Goal: Task Accomplishment & Management: Complete application form

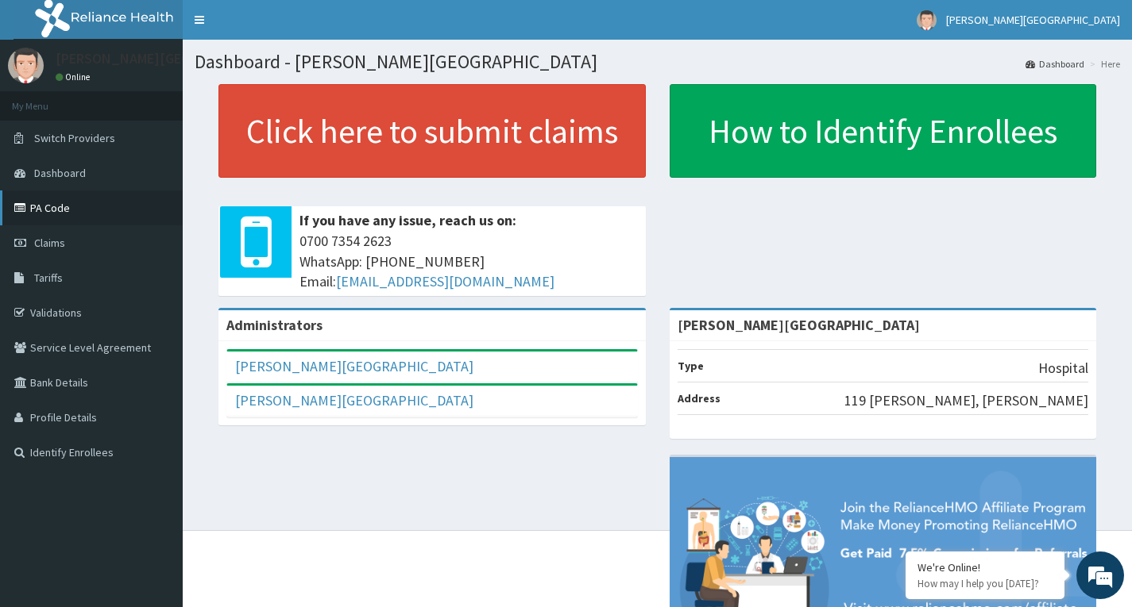
click at [76, 205] on link "PA Code" at bounding box center [91, 208] width 183 height 35
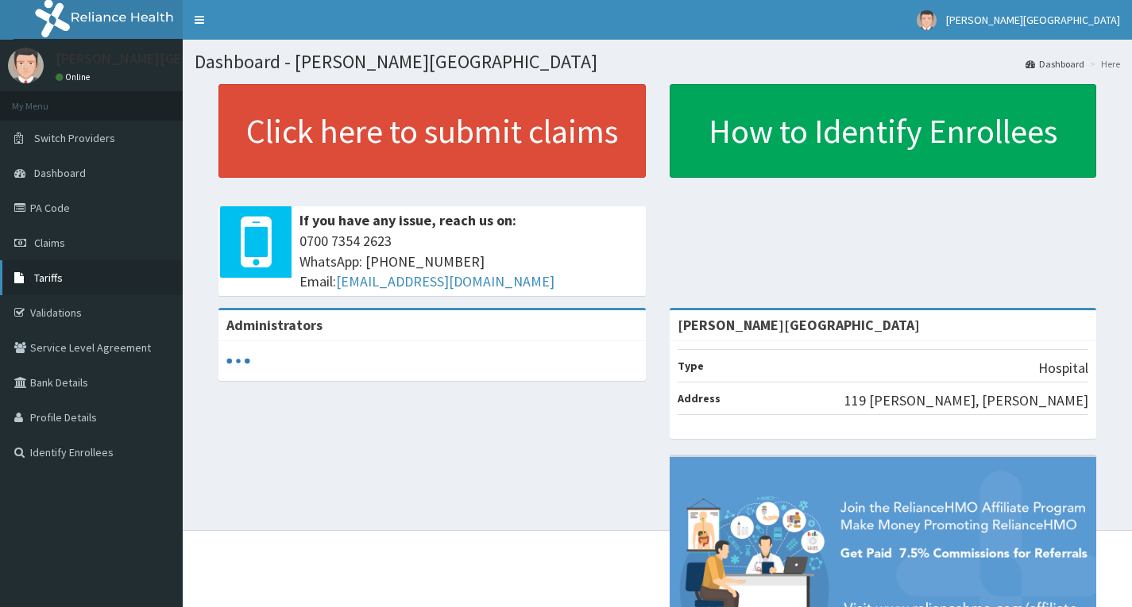
click at [64, 293] on link "Tariffs" at bounding box center [91, 277] width 183 height 35
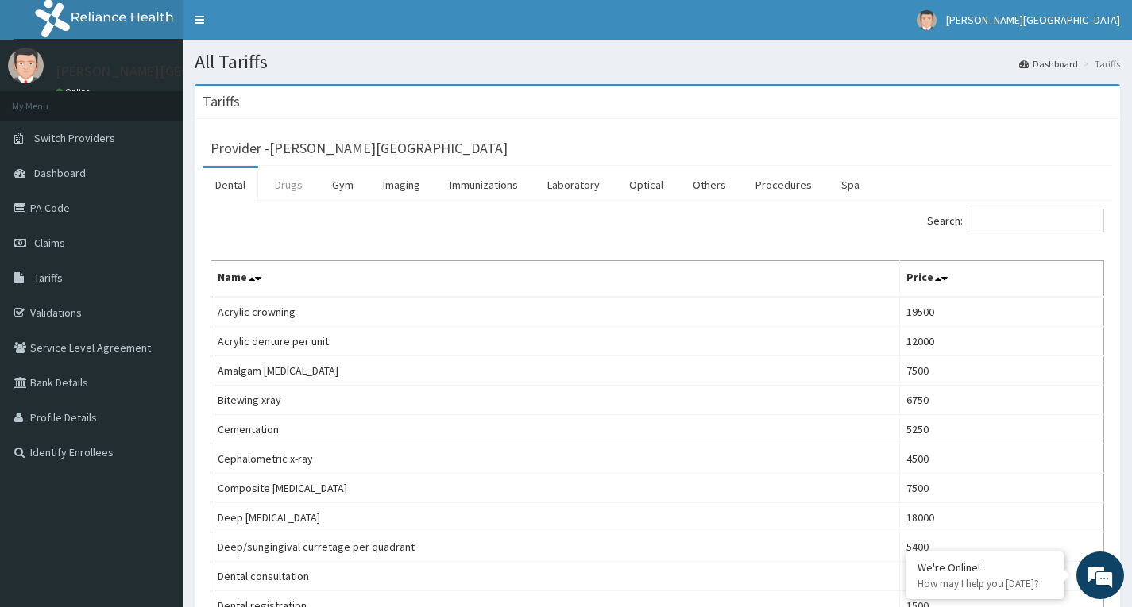
click at [305, 187] on link "Drugs" at bounding box center [288, 184] width 53 height 33
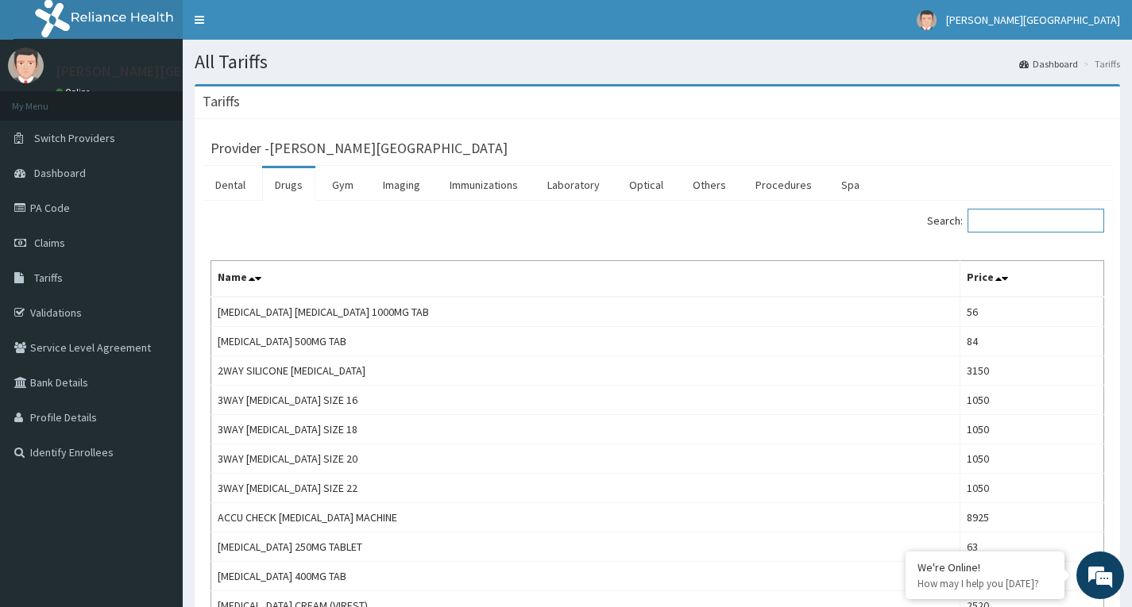
click at [1032, 226] on input "Search:" at bounding box center [1035, 221] width 137 height 24
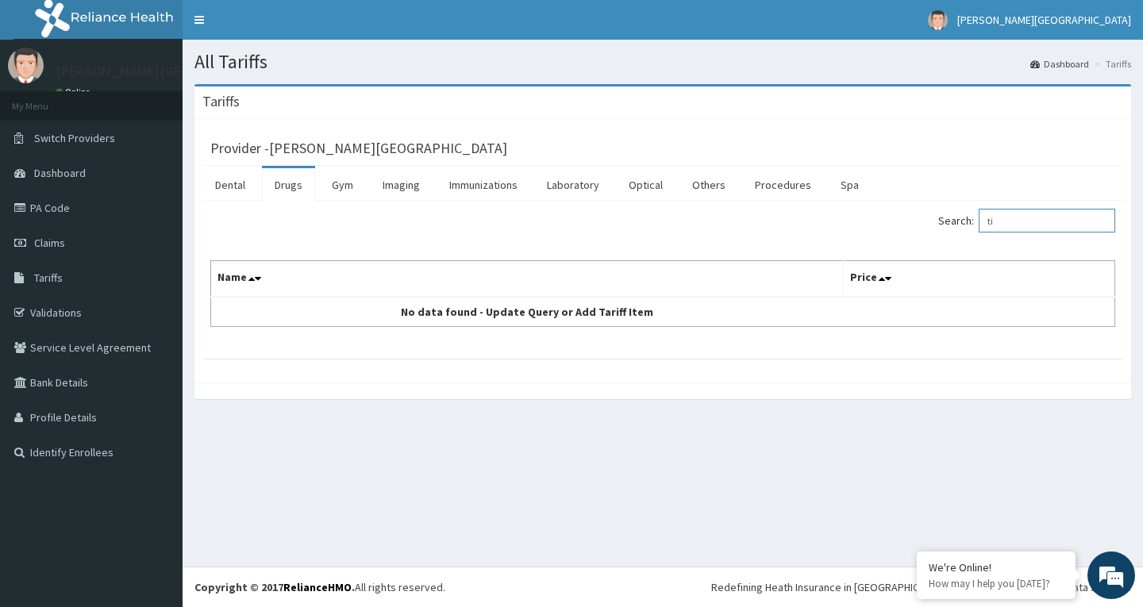
type input "t"
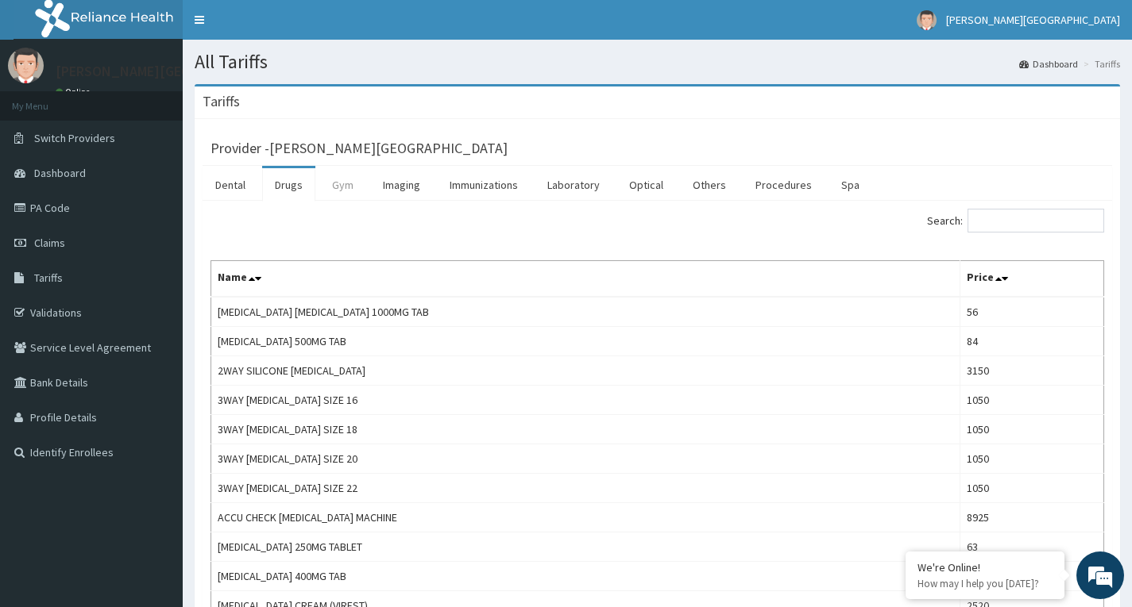
click at [350, 197] on link "Gym" at bounding box center [342, 184] width 47 height 33
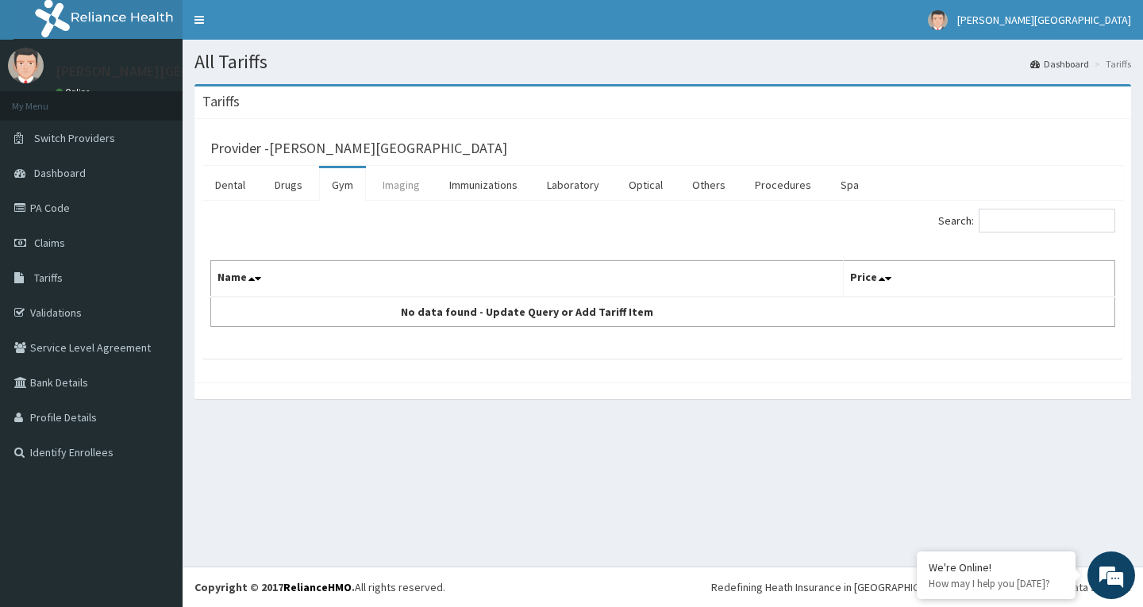
click at [391, 181] on link "Imaging" at bounding box center [401, 184] width 63 height 33
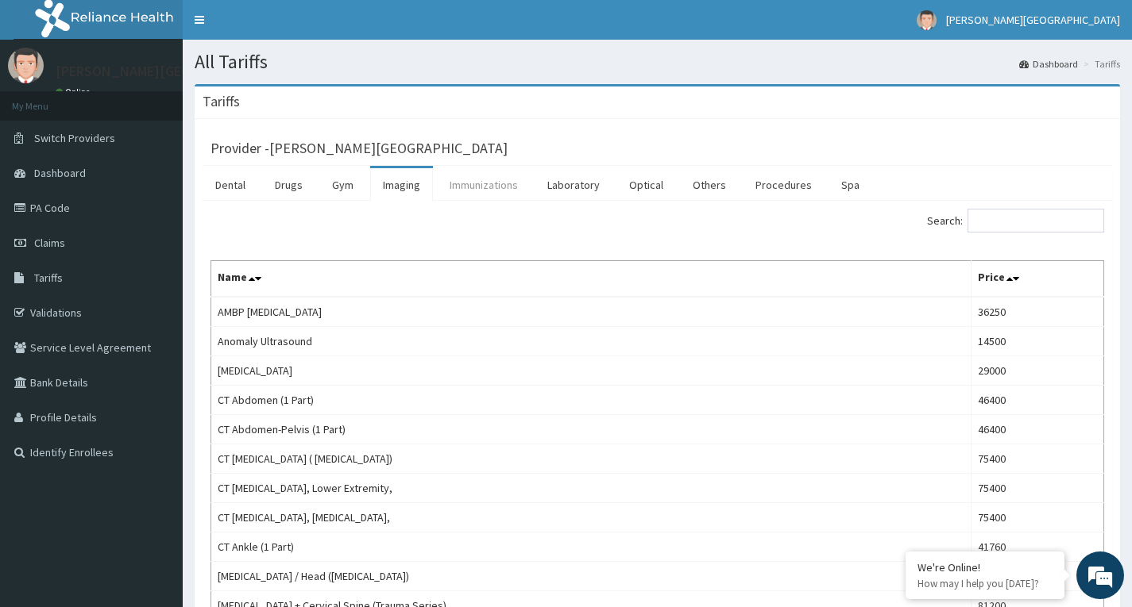
click at [474, 189] on link "Immunizations" at bounding box center [484, 184] width 94 height 33
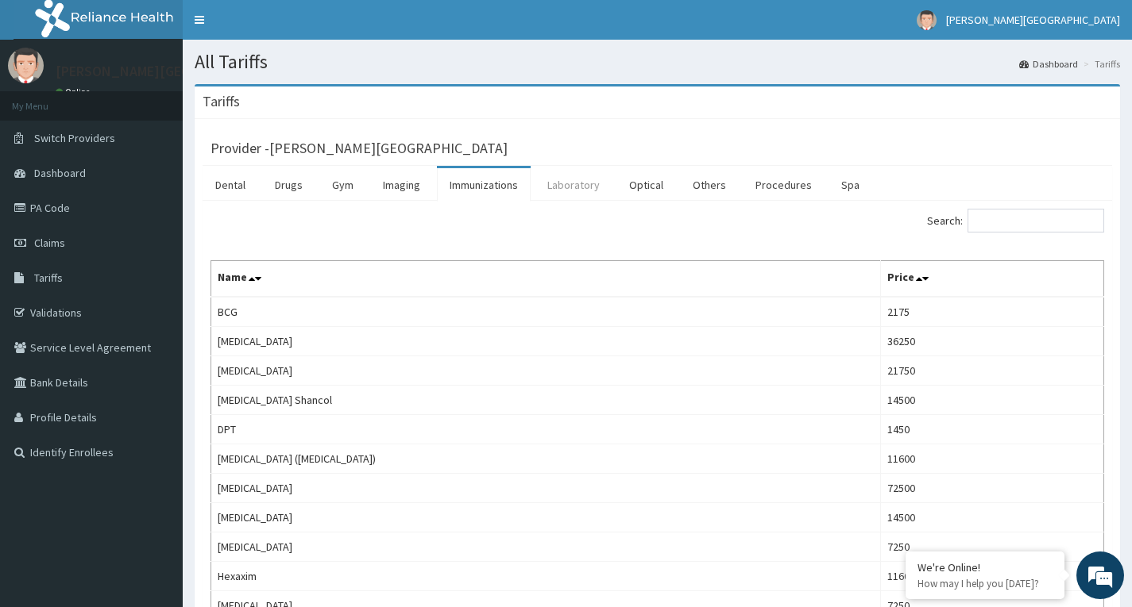
click at [591, 185] on link "Laboratory" at bounding box center [573, 184] width 78 height 33
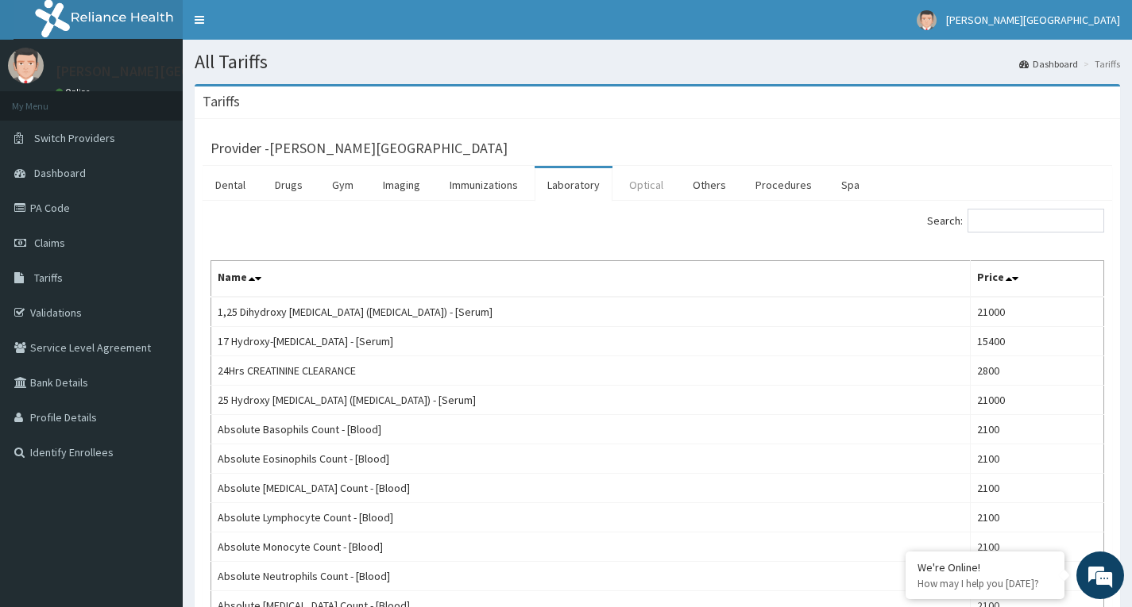
click at [630, 191] on link "Optical" at bounding box center [646, 184] width 60 height 33
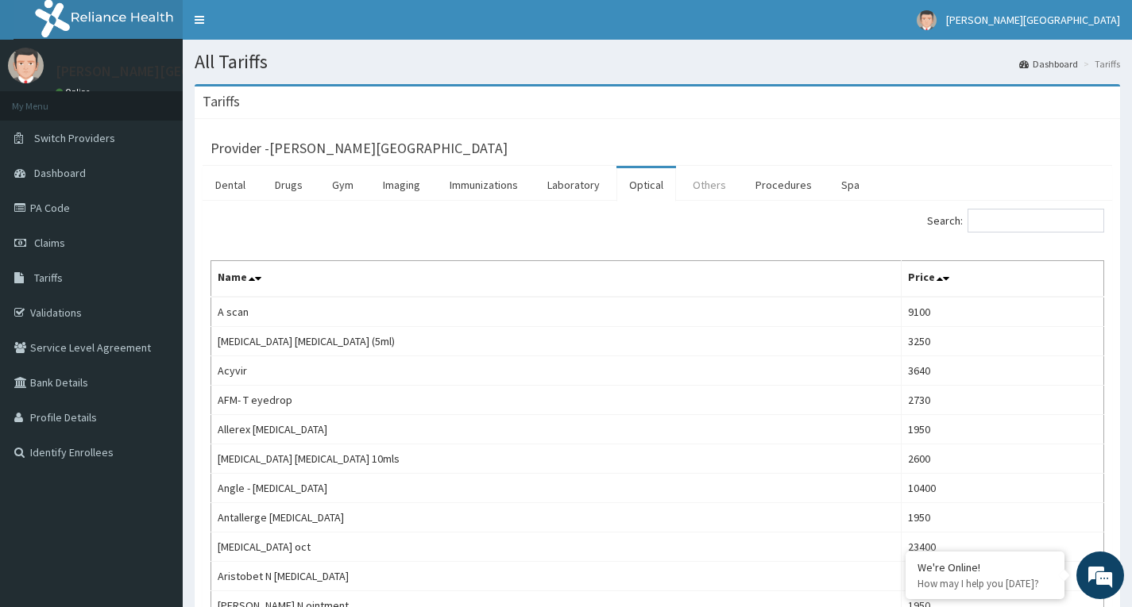
click at [704, 177] on link "Others" at bounding box center [709, 184] width 59 height 33
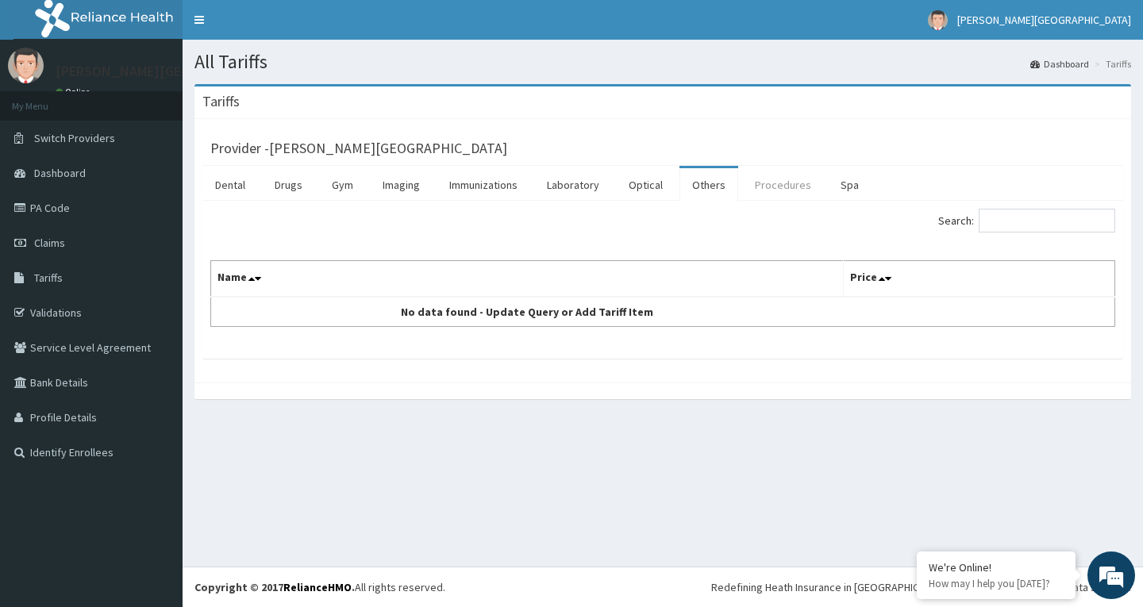
click at [769, 187] on link "Procedures" at bounding box center [783, 184] width 82 height 33
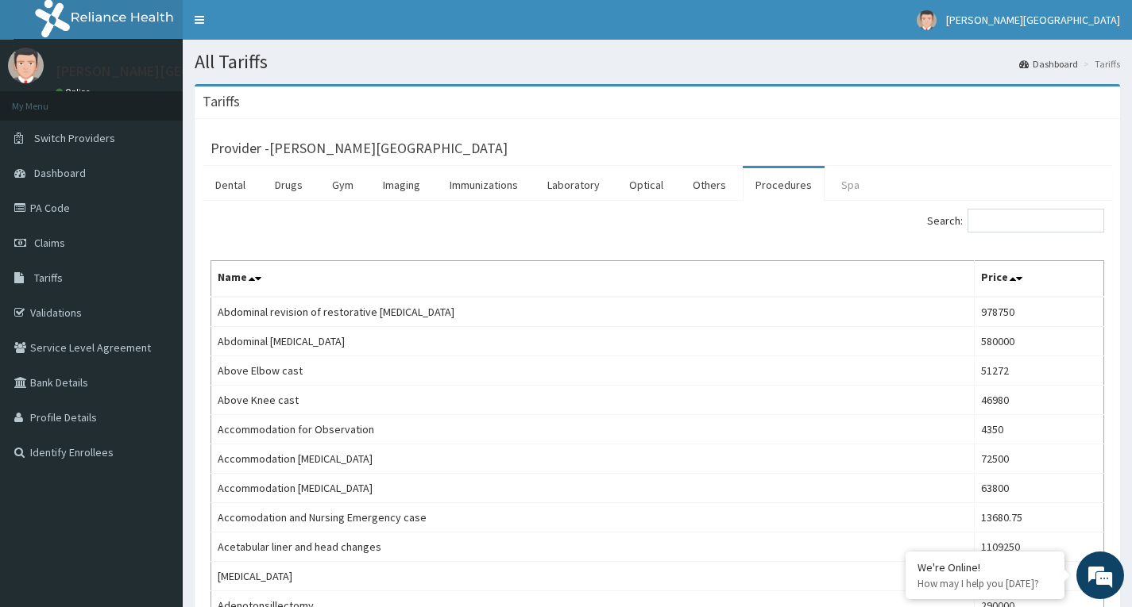
click at [848, 183] on link "Spa" at bounding box center [850, 184] width 44 height 33
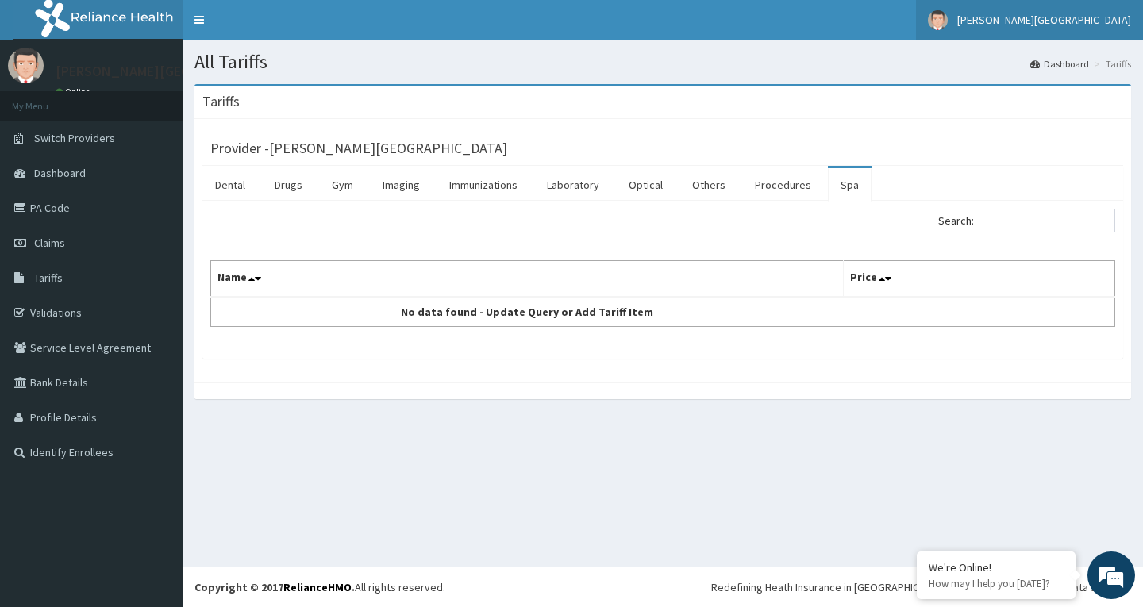
click at [1051, 29] on link "[PERSON_NAME][GEOGRAPHIC_DATA]" at bounding box center [1029, 20] width 227 height 40
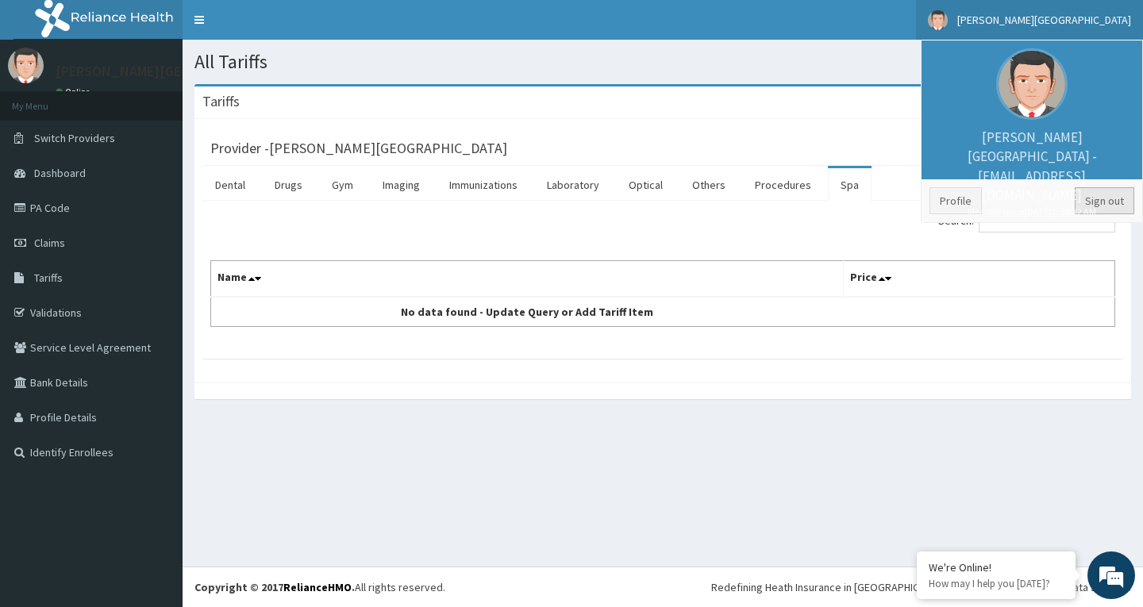
click at [1105, 204] on link "Sign out" at bounding box center [1105, 200] width 60 height 27
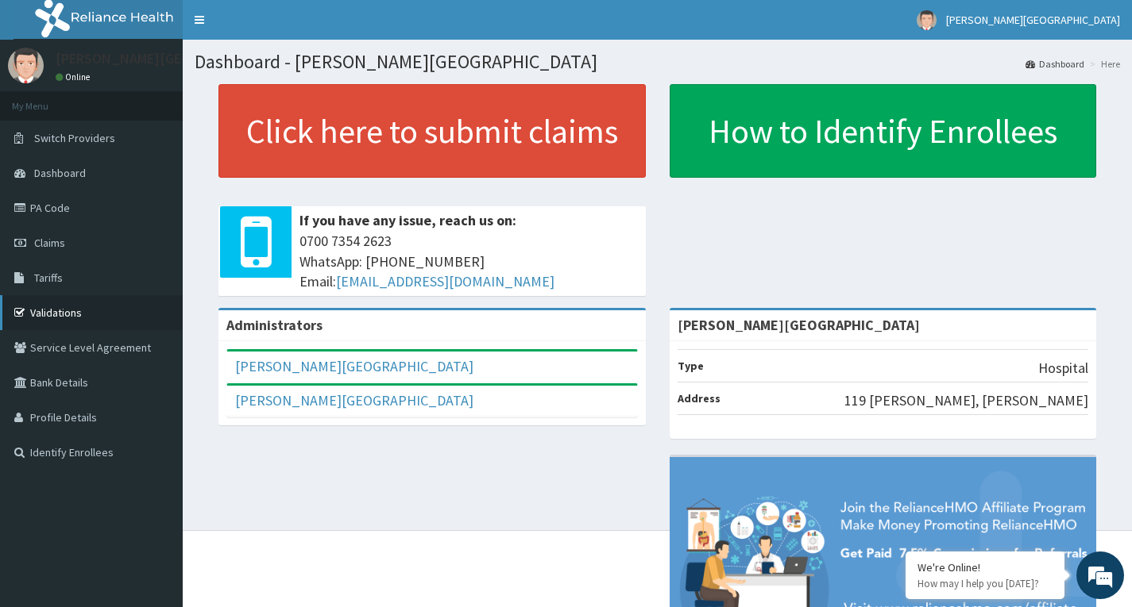
click at [83, 314] on link "Validations" at bounding box center [91, 312] width 183 height 35
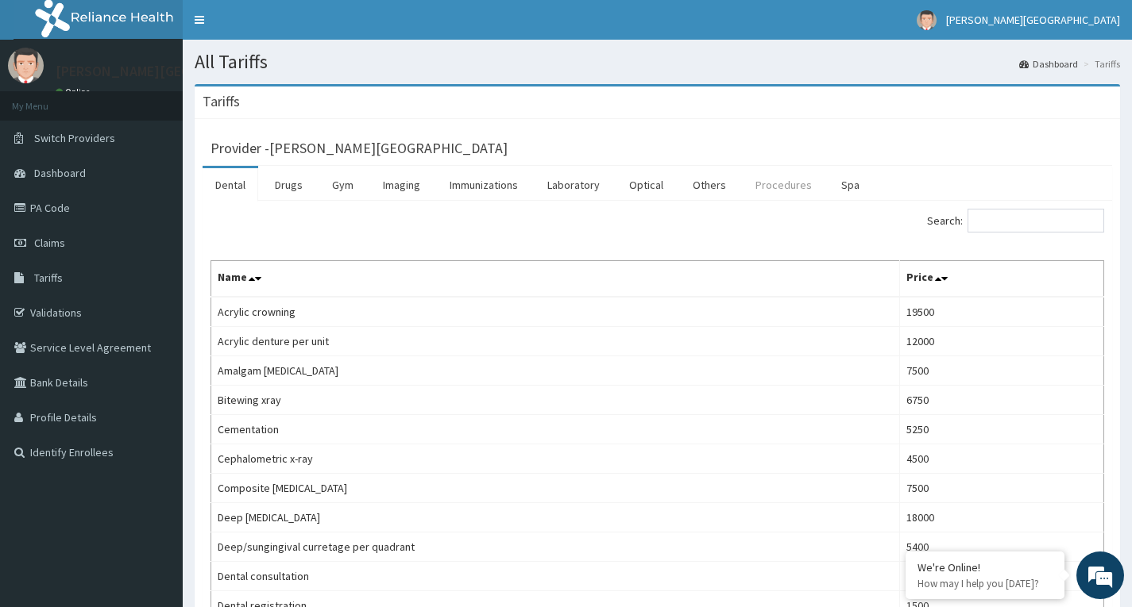
click at [764, 186] on link "Procedures" at bounding box center [783, 184] width 82 height 33
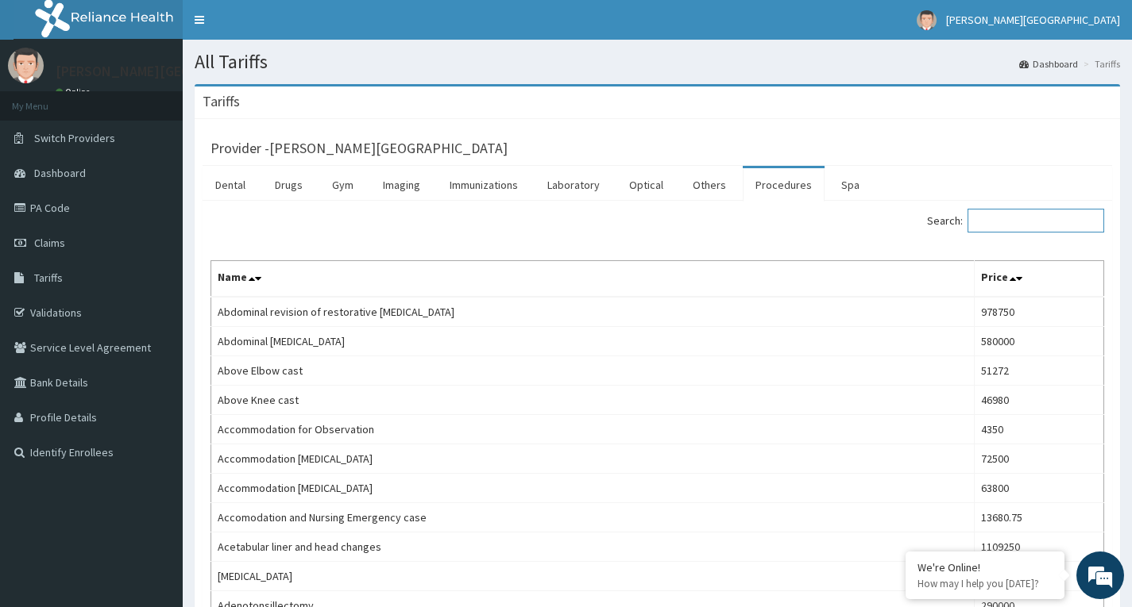
click at [1001, 221] on input "Search:" at bounding box center [1035, 221] width 137 height 24
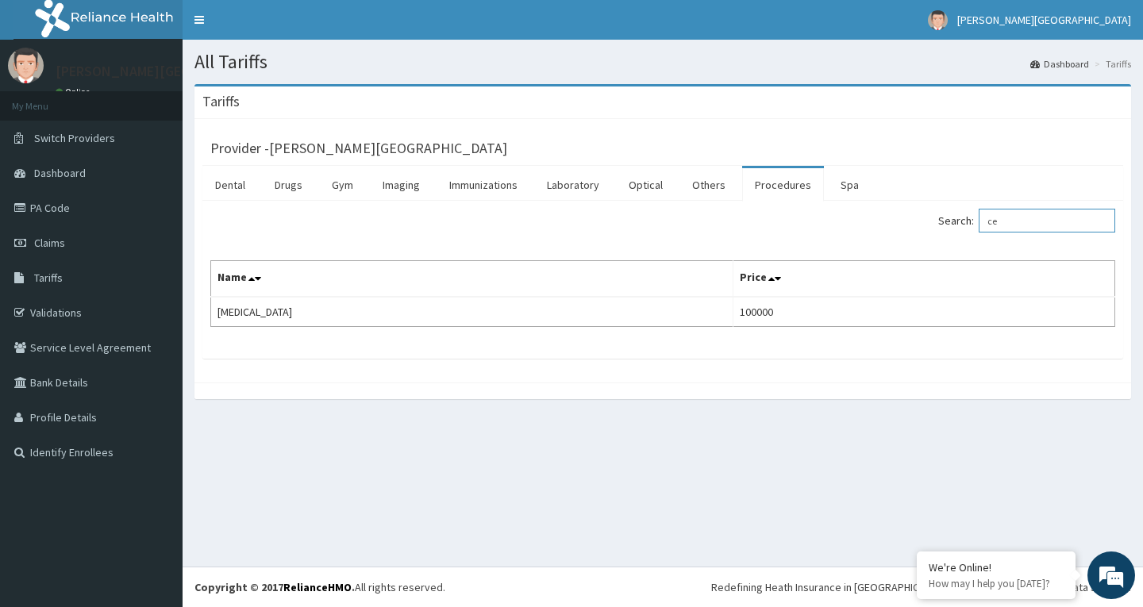
type input "c"
type input "r"
type input "c"
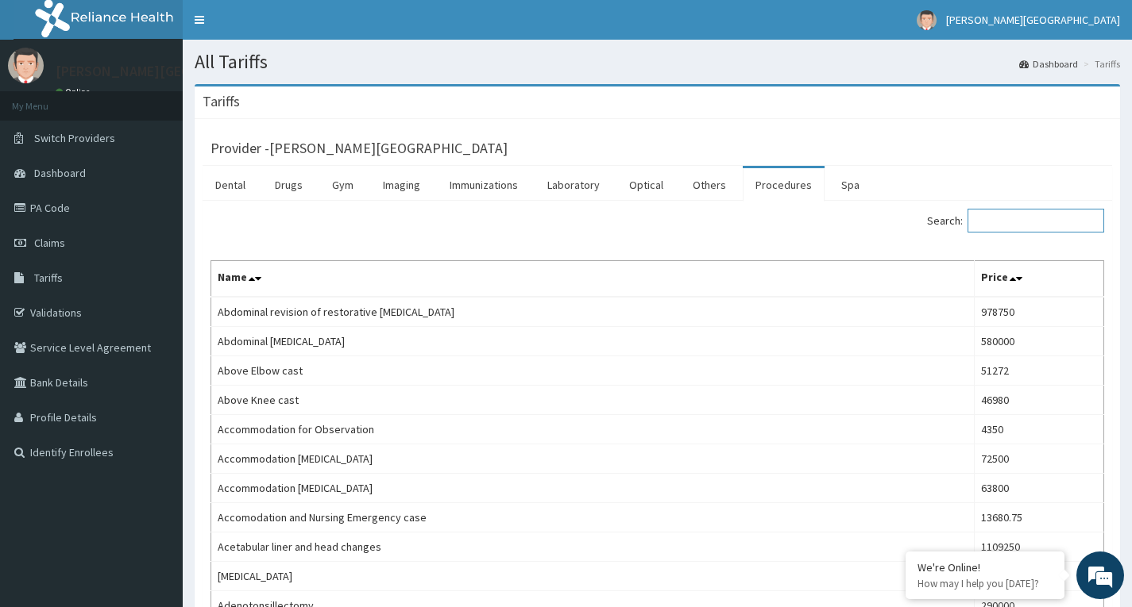
click at [1021, 218] on input "Search:" at bounding box center [1035, 221] width 137 height 24
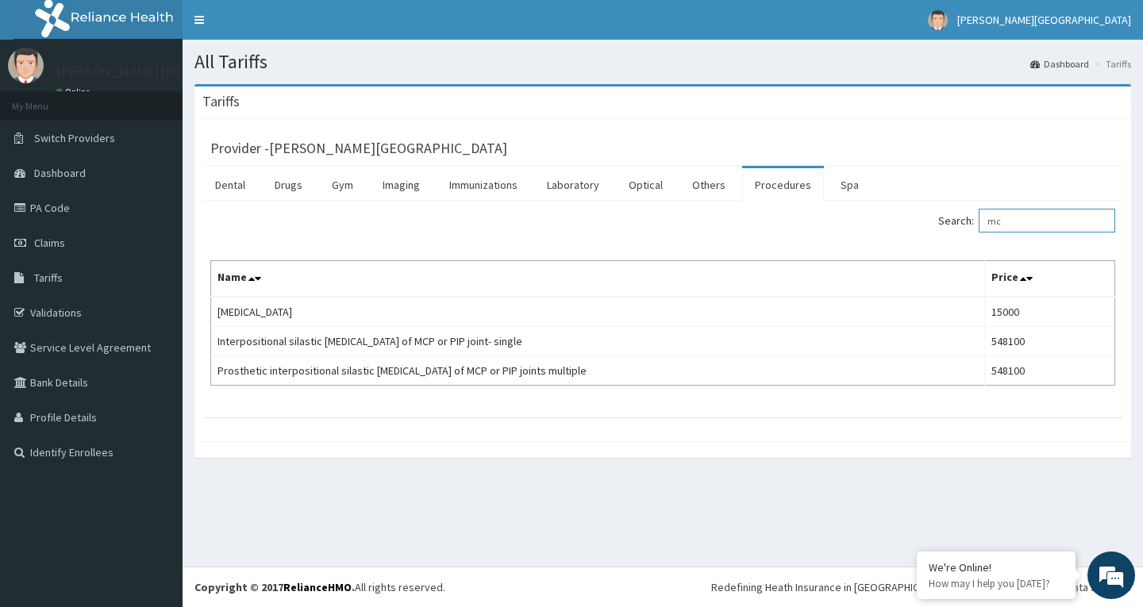
type input "m"
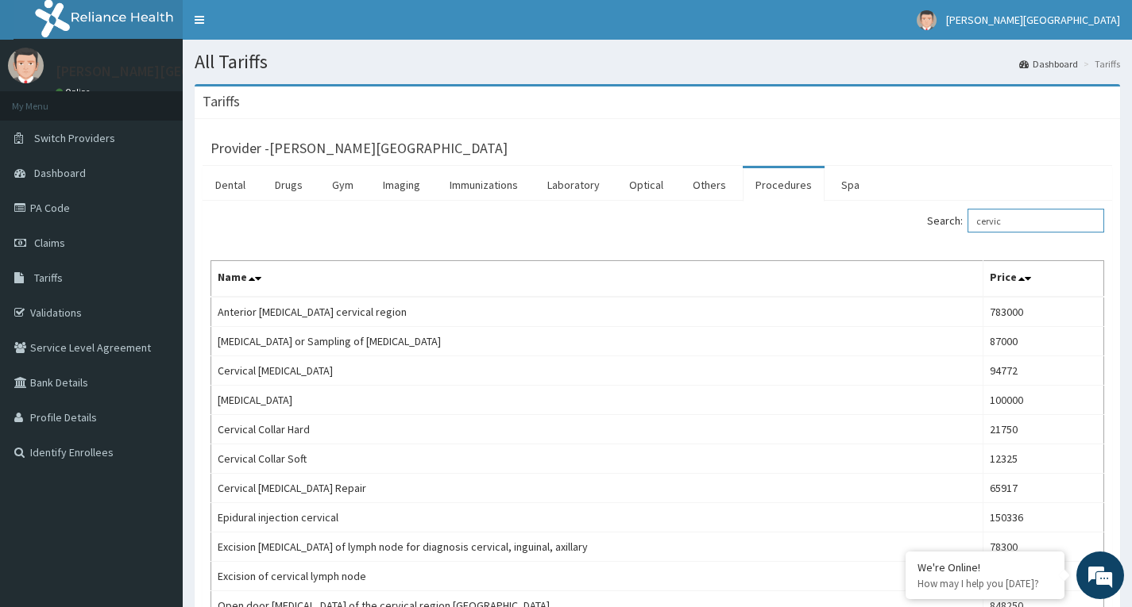
drag, startPoint x: 1020, startPoint y: 219, endPoint x: 983, endPoint y: 222, distance: 37.4
click at [983, 222] on input "cervic" at bounding box center [1035, 221] width 137 height 24
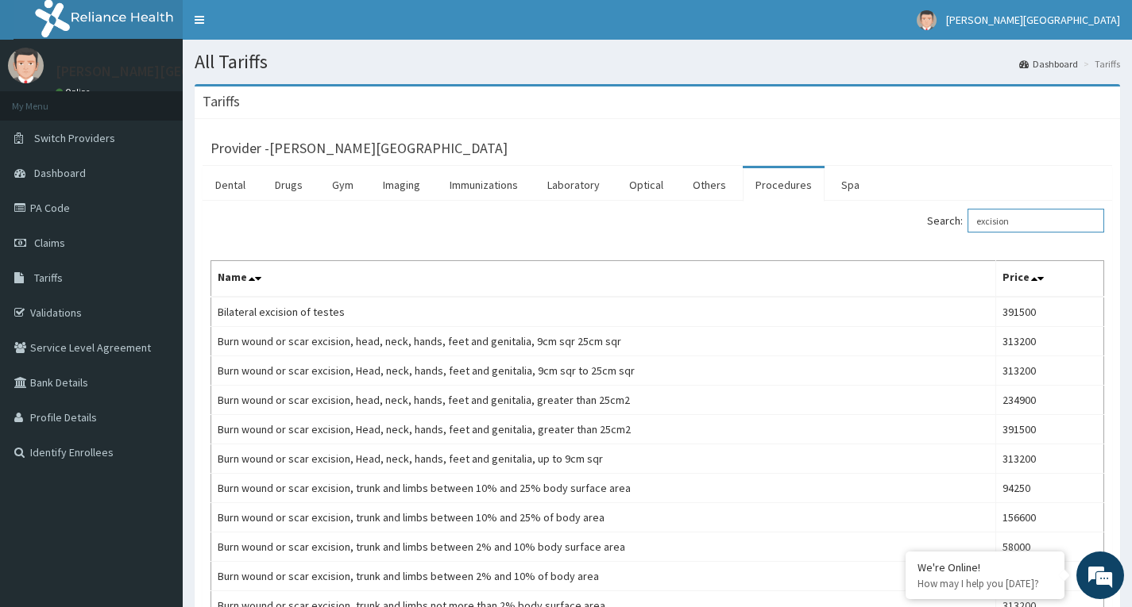
drag, startPoint x: 1024, startPoint y: 214, endPoint x: 939, endPoint y: 214, distance: 84.2
click at [939, 214] on div "Search: excision" at bounding box center [886, 223] width 435 height 28
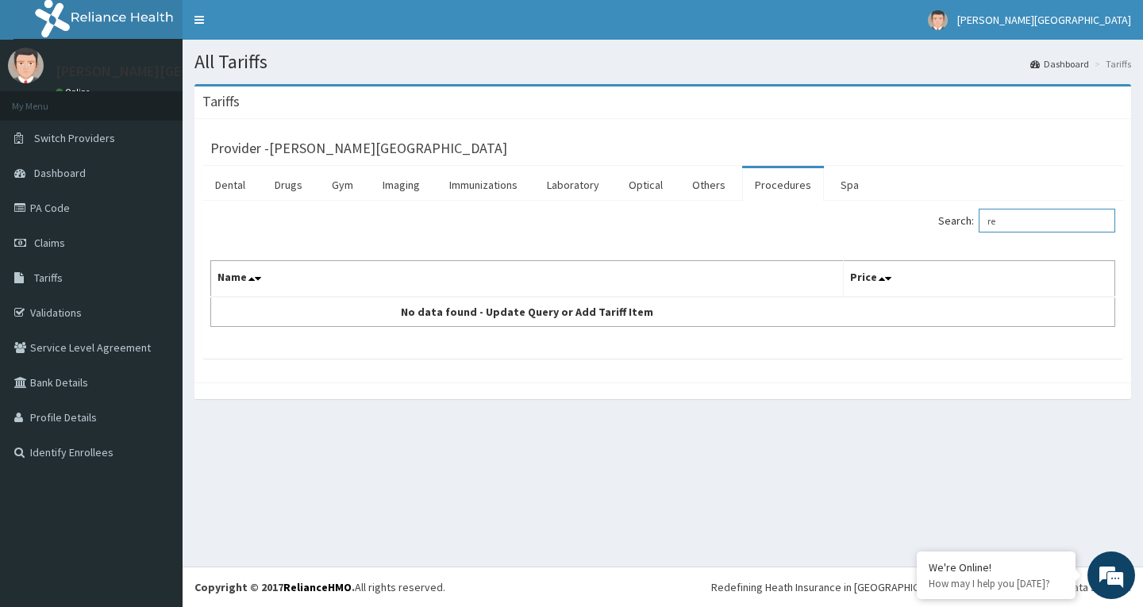
type input "r"
type input "s"
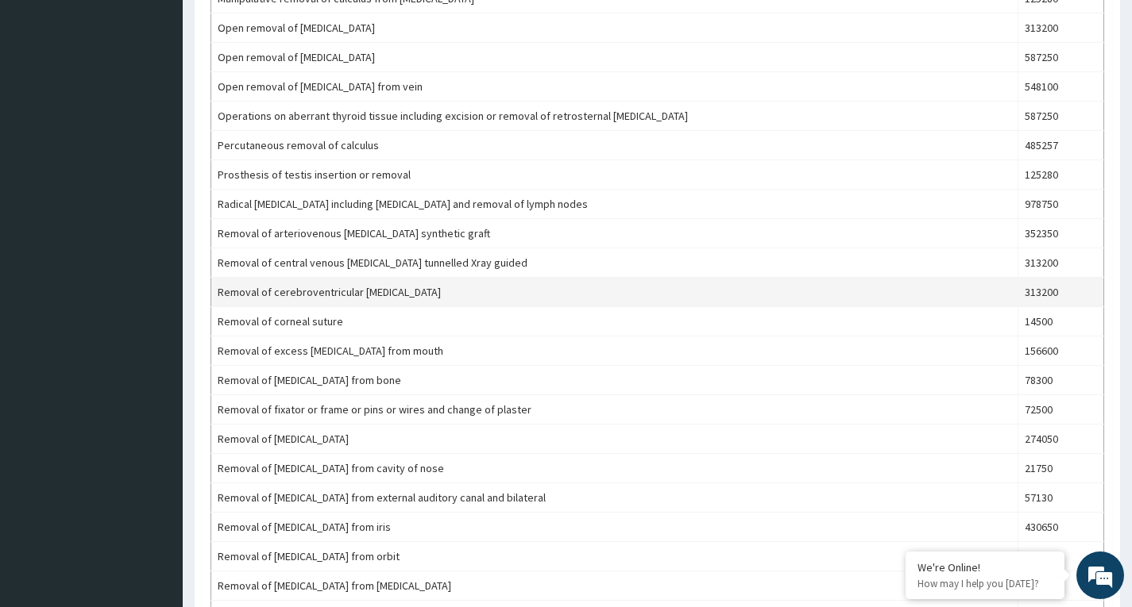
scroll to position [873, 0]
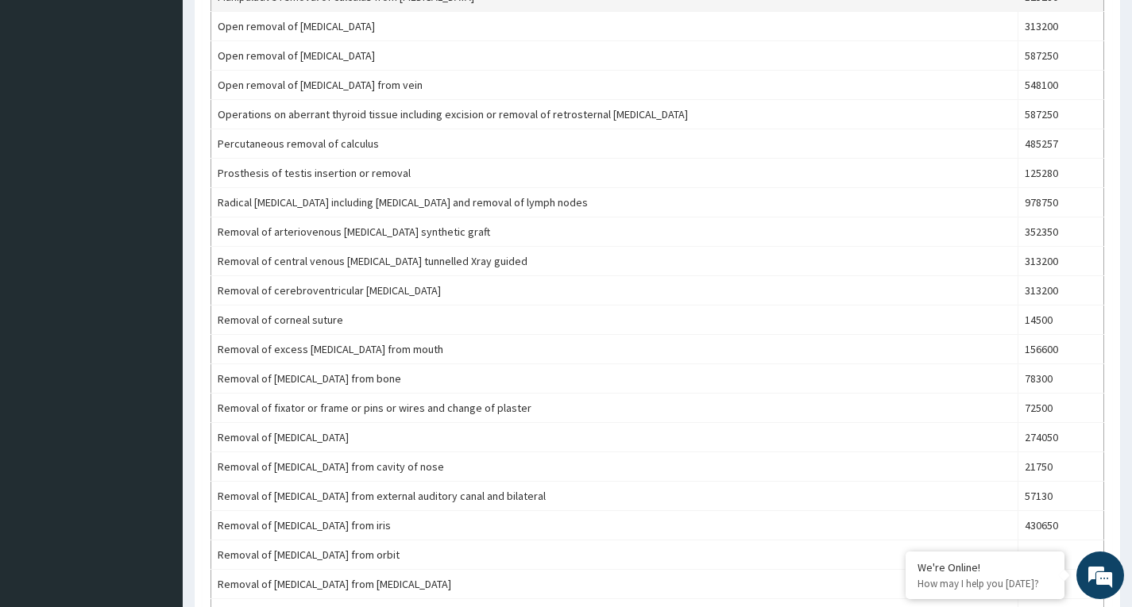
type input "removal"
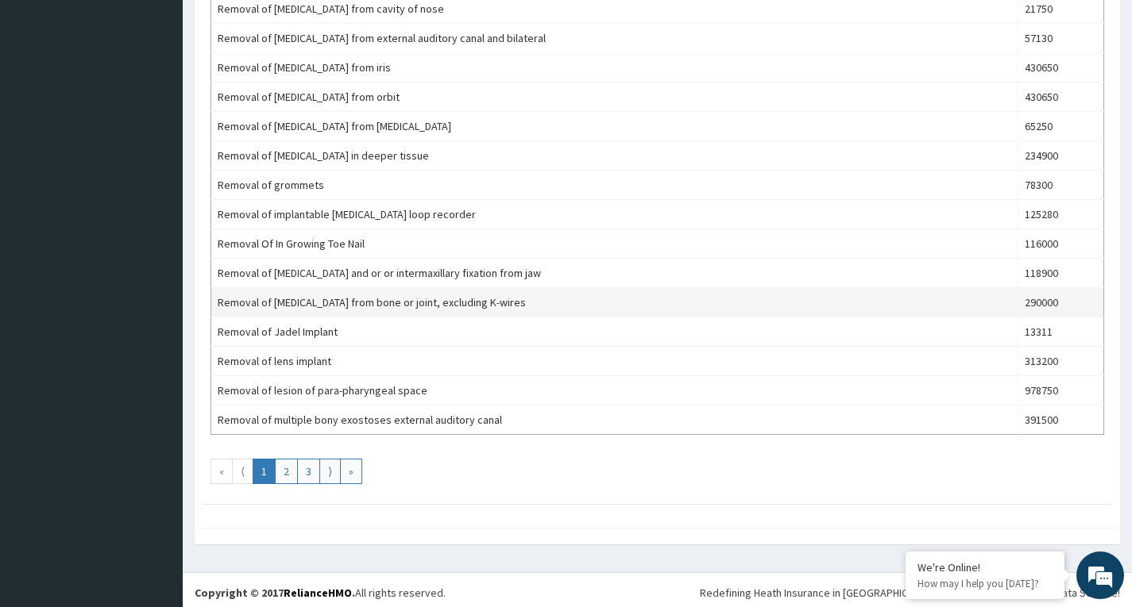
scroll to position [1337, 0]
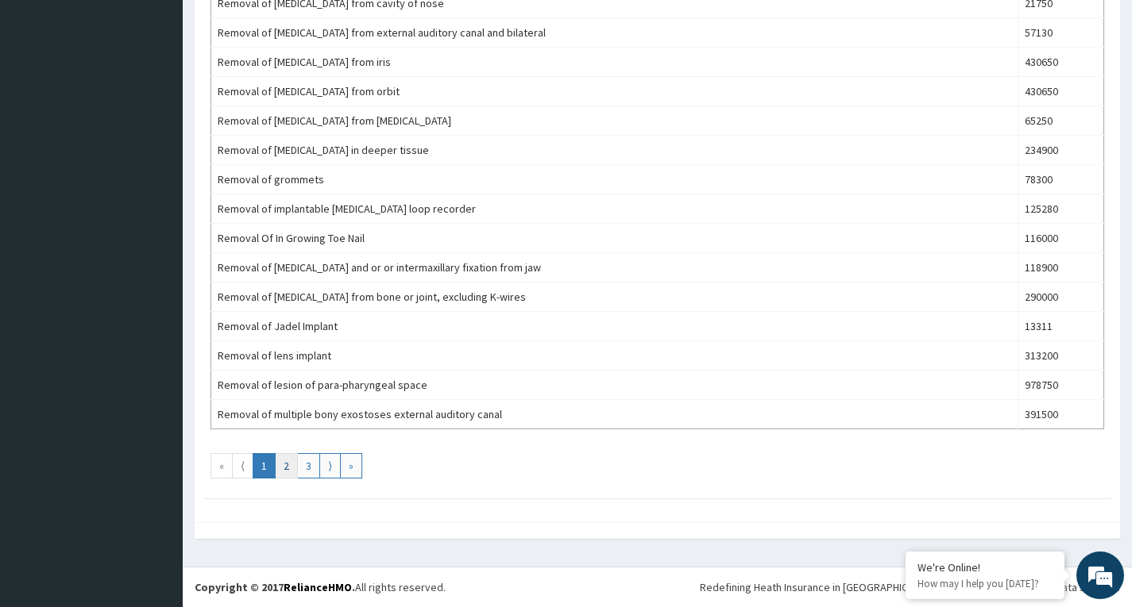
click at [293, 468] on link "2" at bounding box center [286, 465] width 23 height 25
click at [315, 474] on link "3" at bounding box center [308, 465] width 23 height 25
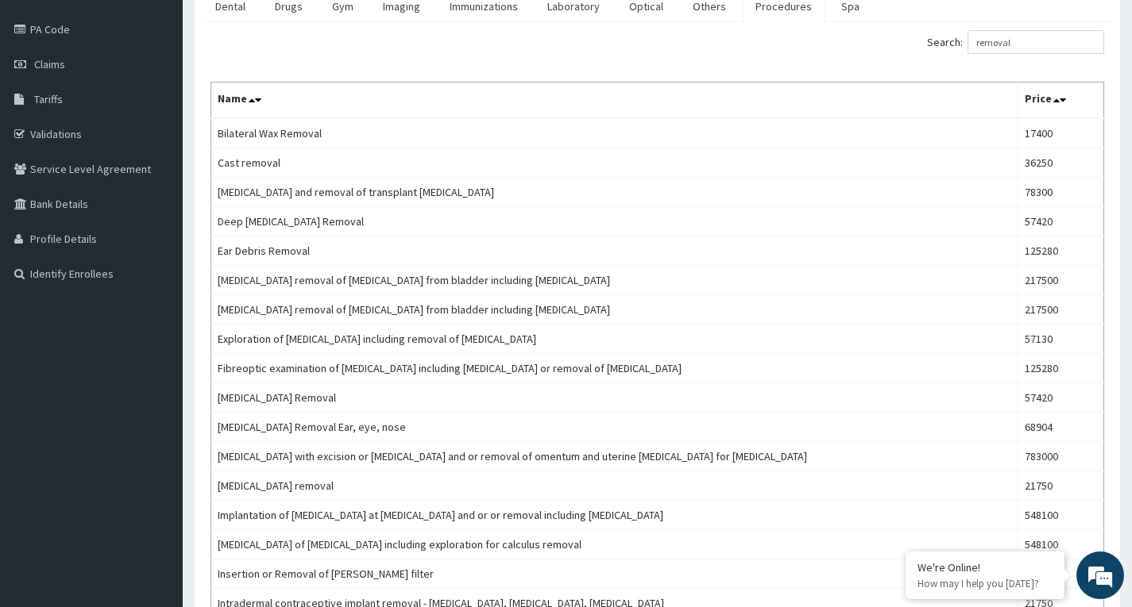
scroll to position [0, 0]
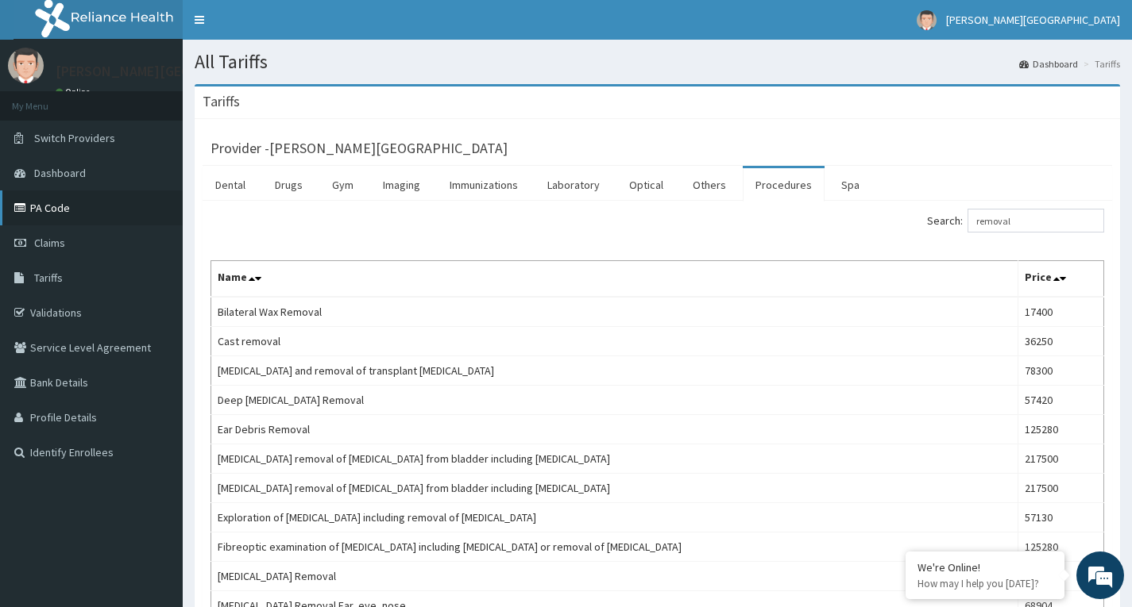
click at [94, 211] on link "PA Code" at bounding box center [91, 208] width 183 height 35
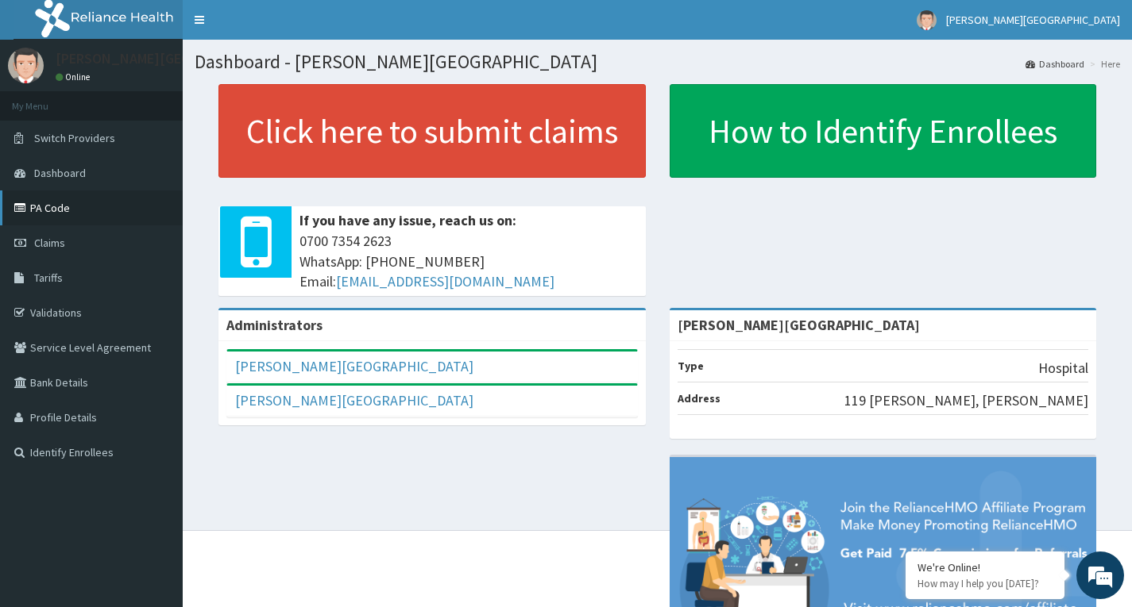
click at [72, 198] on link "PA Code" at bounding box center [91, 208] width 183 height 35
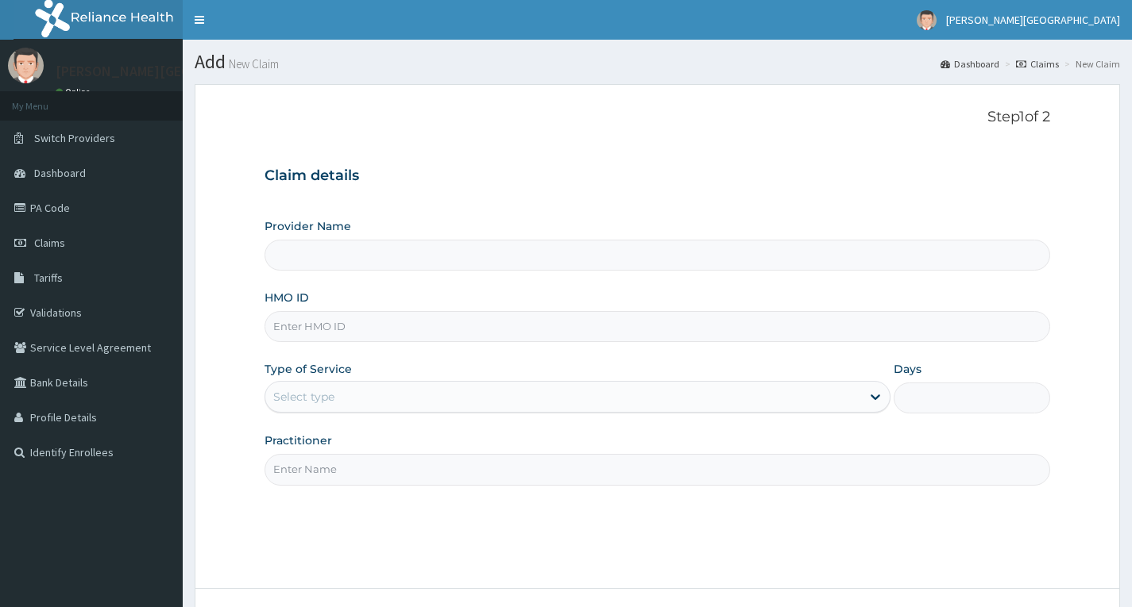
click at [388, 329] on input "HMO ID" at bounding box center [656, 326] width 785 height 31
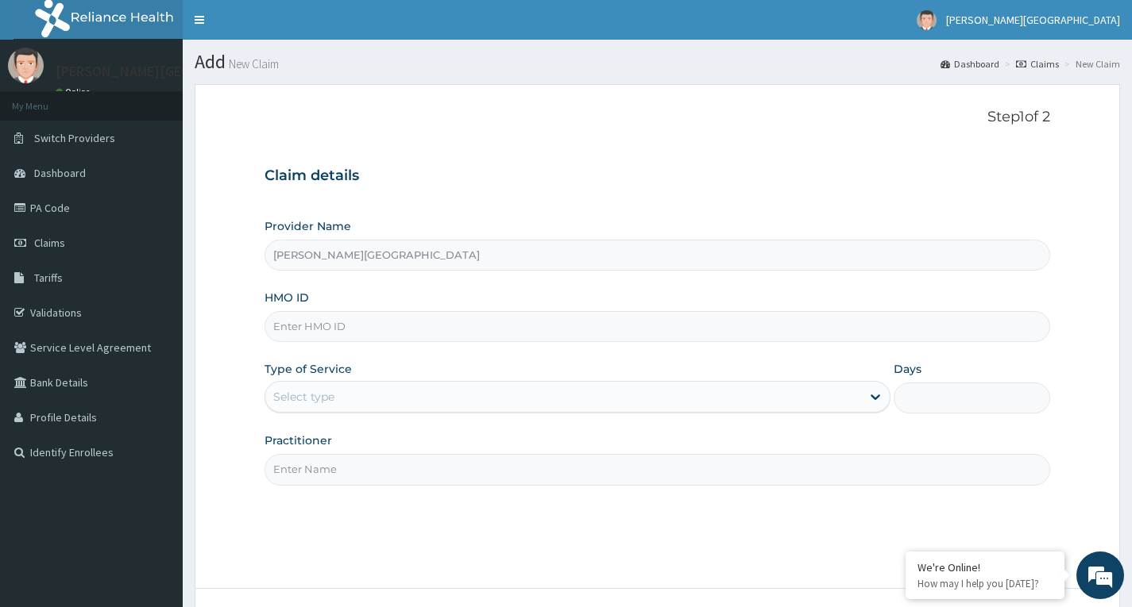
type input "[PERSON_NAME][GEOGRAPHIC_DATA]"
type input "PPR/10070/b"
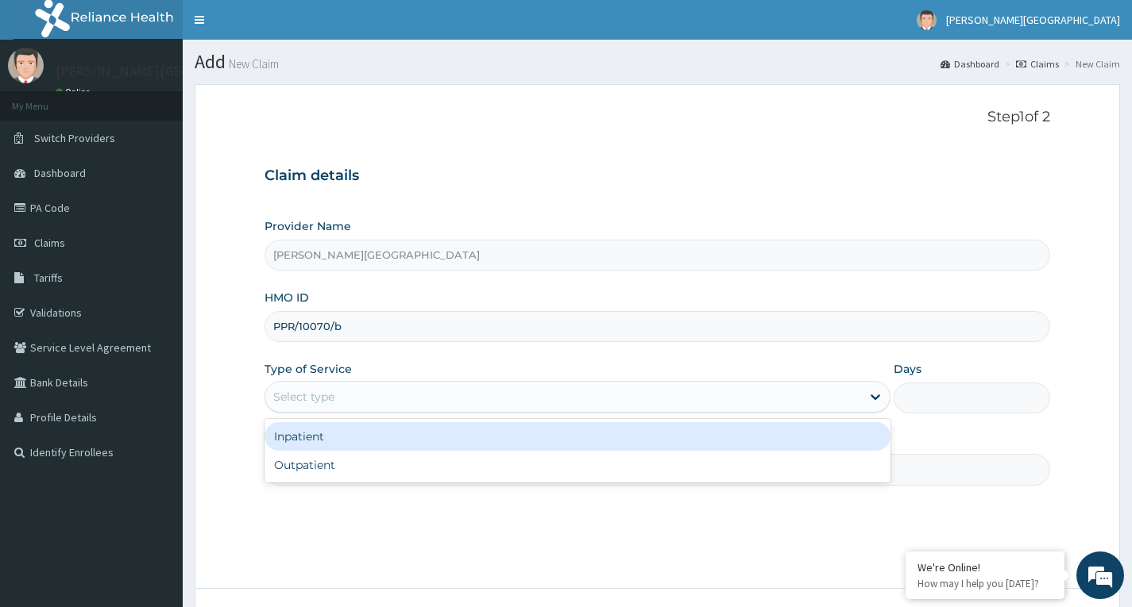
click at [564, 406] on div "Select type" at bounding box center [563, 396] width 596 height 25
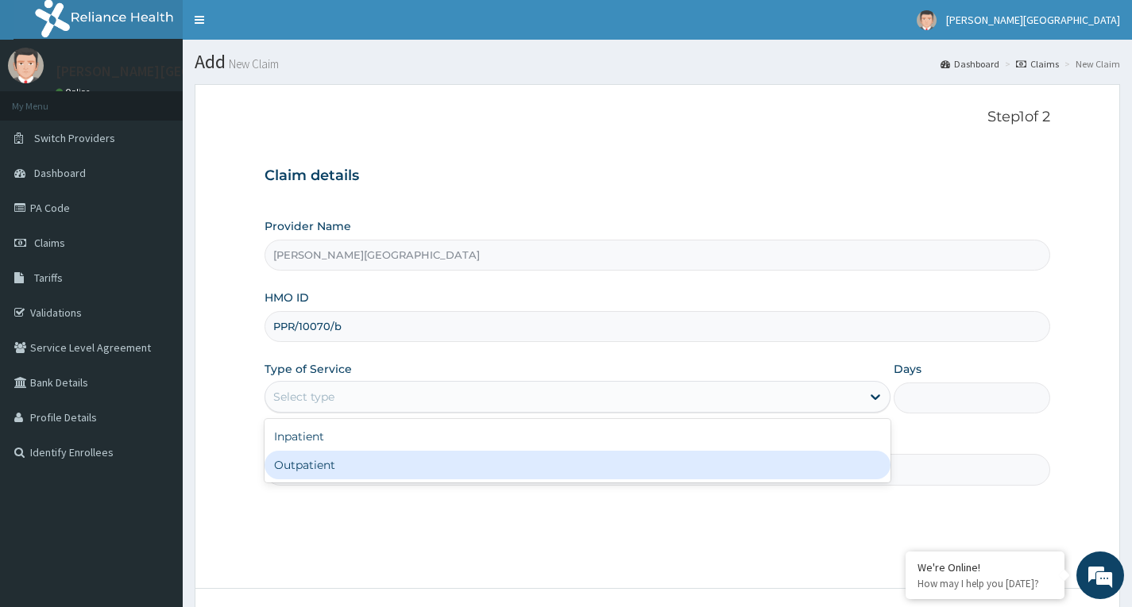
click at [366, 465] on div "Outpatient" at bounding box center [577, 465] width 626 height 29
type input "1"
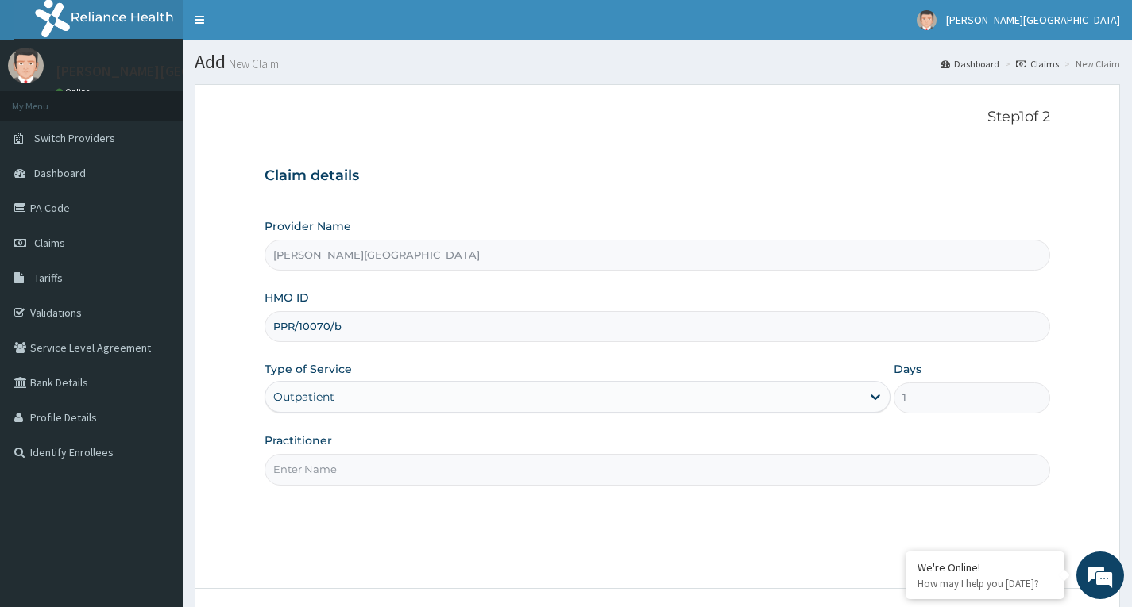
click at [446, 478] on input "Practitioner" at bounding box center [656, 469] width 785 height 31
type input "[PERSON_NAME]"
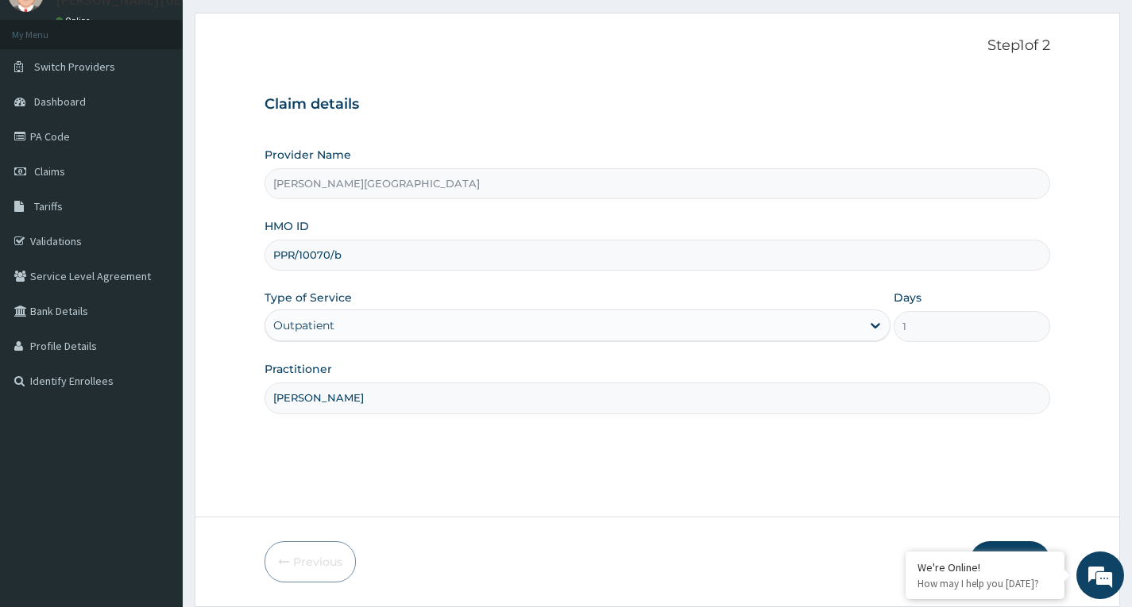
scroll to position [124, 0]
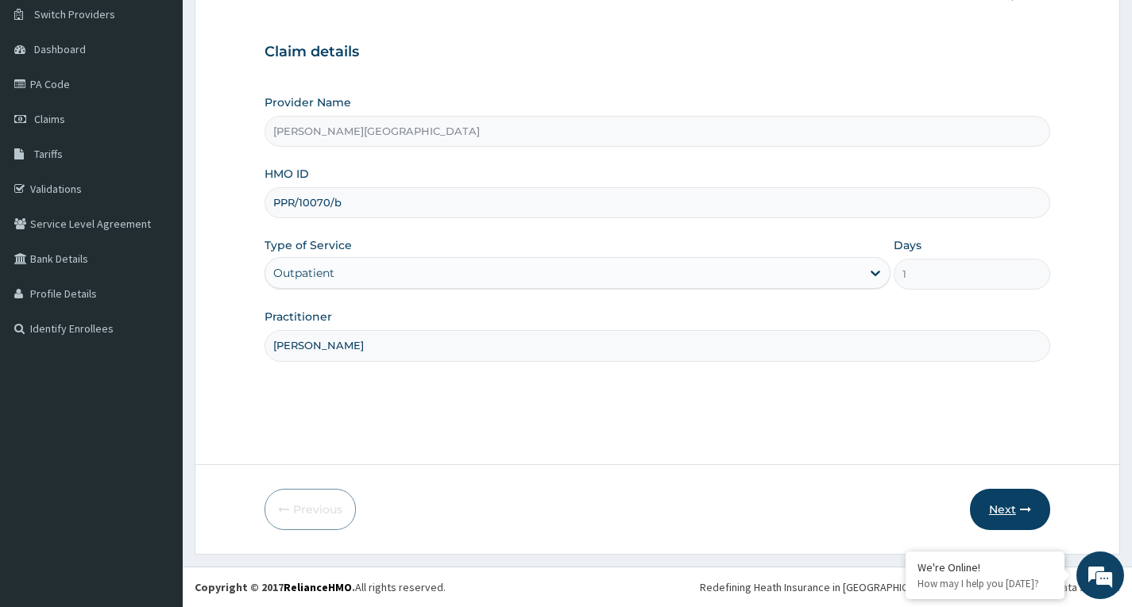
click at [998, 509] on button "Next" at bounding box center [1010, 509] width 80 height 41
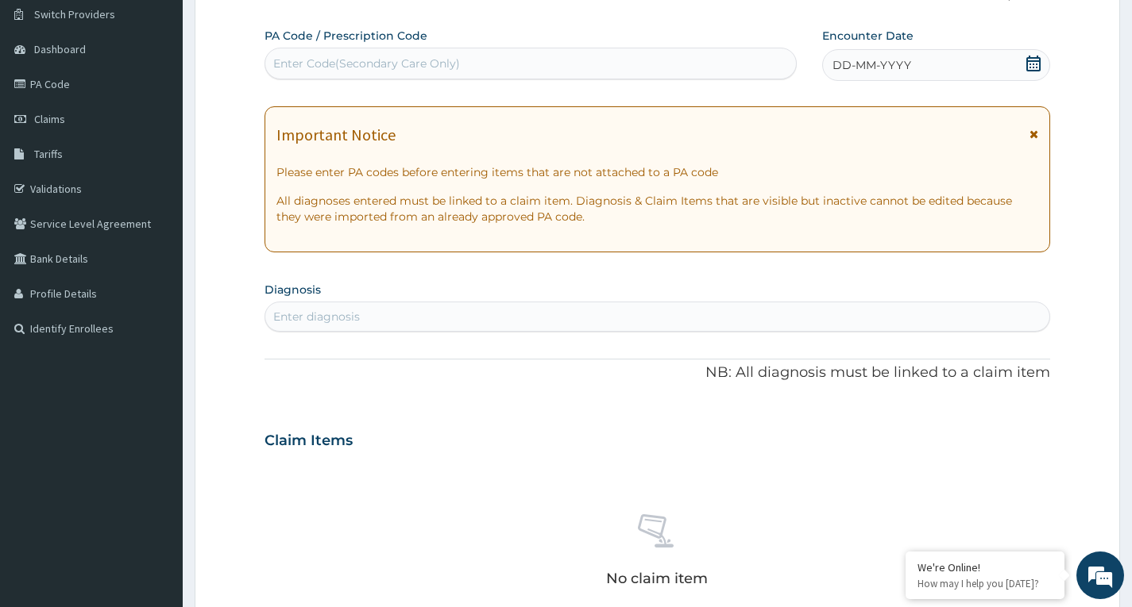
click at [346, 65] on div "Enter Code(Secondary Care Only)" at bounding box center [366, 64] width 187 height 16
paste input "PA/8B4097"
type input "PA/8B4097"
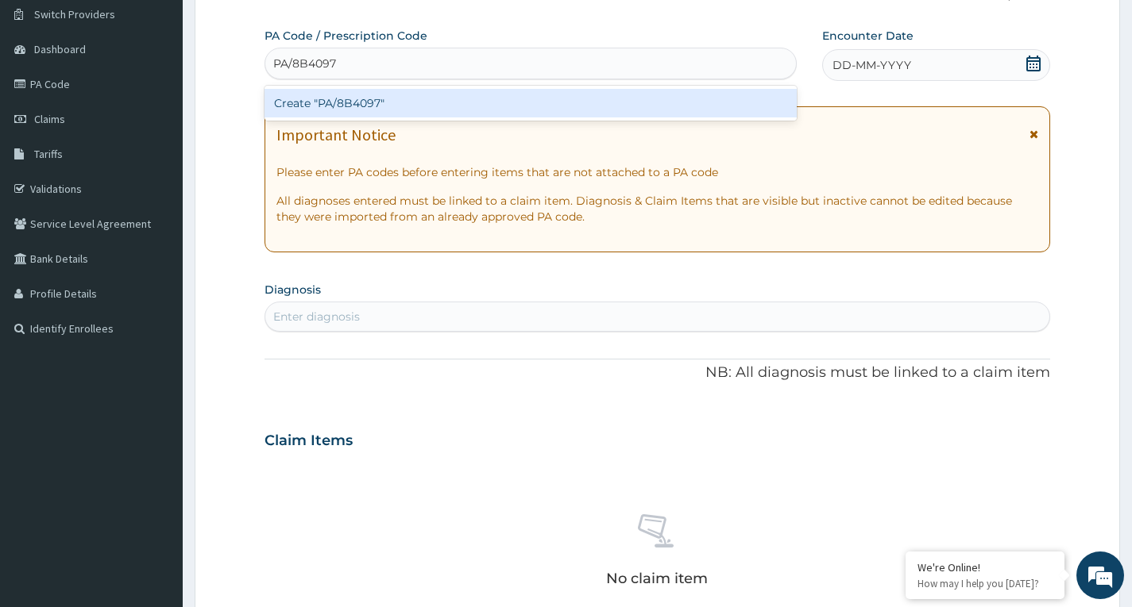
click at [345, 94] on div "Create "PA/8B4097"" at bounding box center [530, 103] width 532 height 29
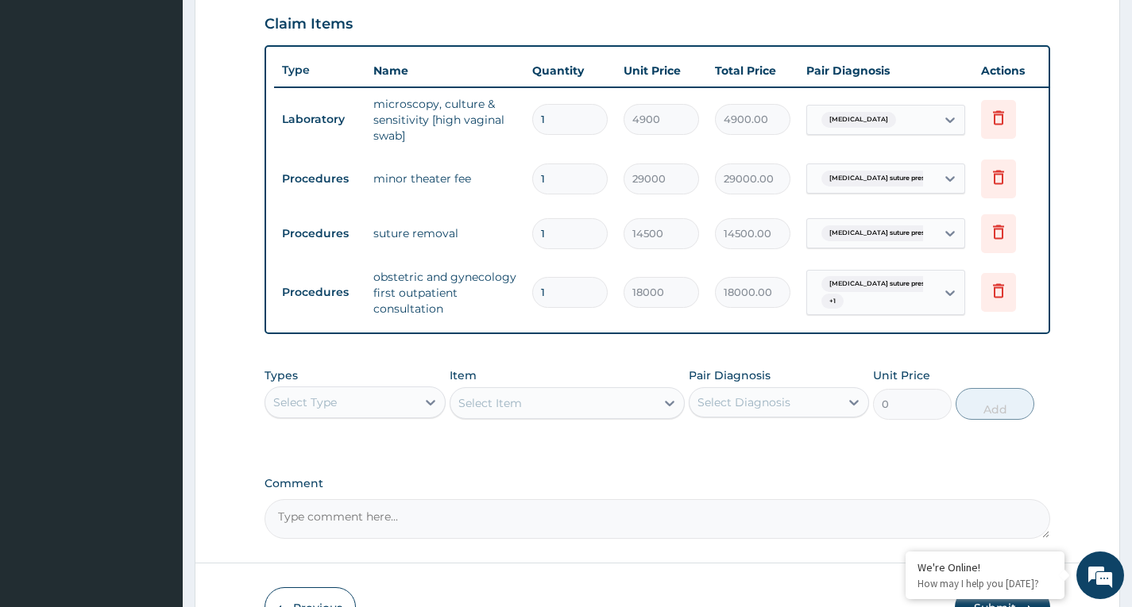
scroll to position [656, 0]
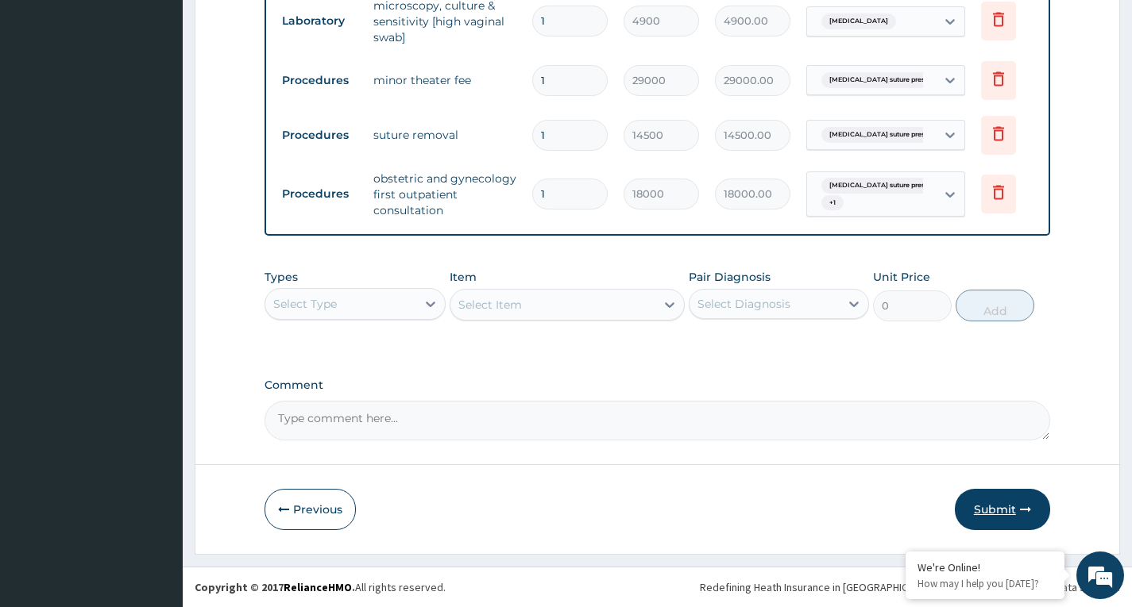
click at [992, 516] on button "Submit" at bounding box center [1001, 509] width 95 height 41
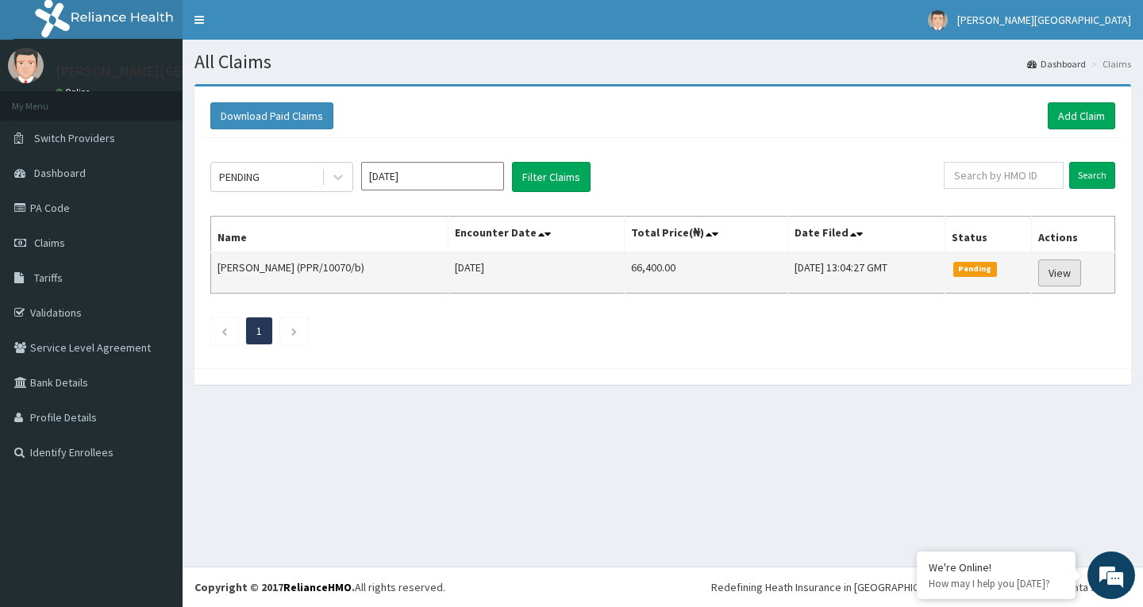
click at [1047, 270] on link "View" at bounding box center [1060, 273] width 43 height 27
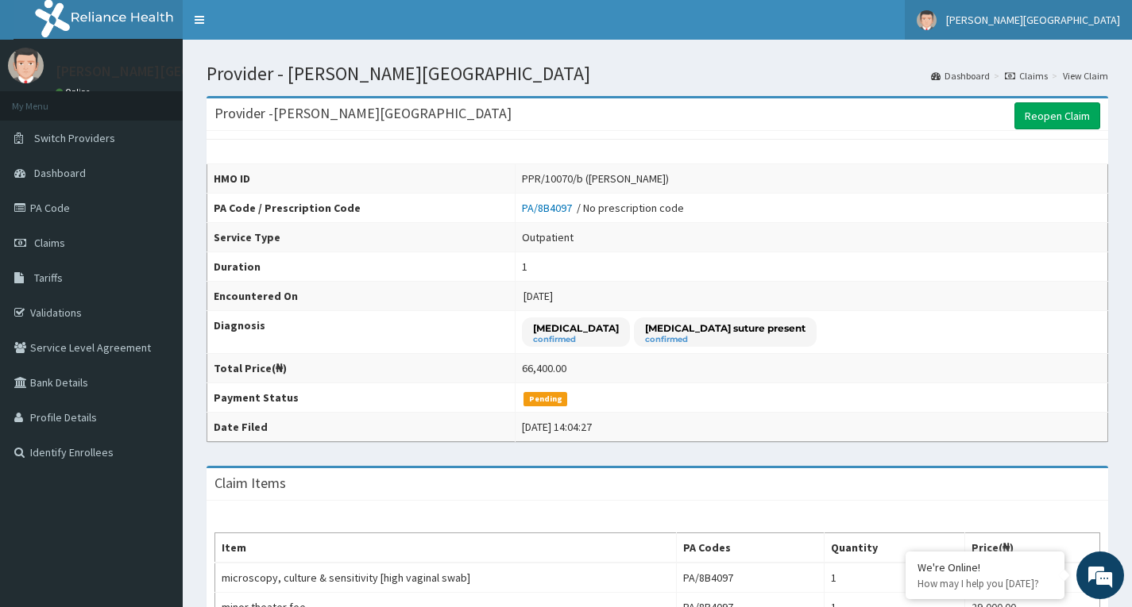
click at [1058, 18] on span "[PERSON_NAME][GEOGRAPHIC_DATA]" at bounding box center [1033, 20] width 174 height 14
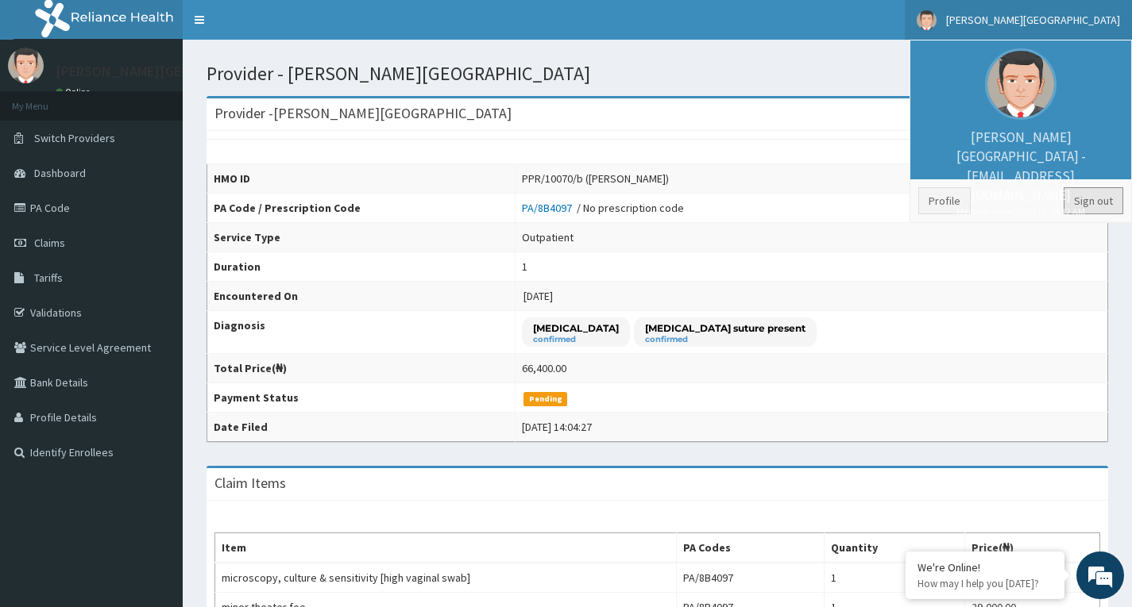
drag, startPoint x: 1094, startPoint y: 194, endPoint x: 1084, endPoint y: 182, distance: 15.8
click at [1092, 193] on link "Sign out" at bounding box center [1093, 200] width 60 height 27
